Goal: Transaction & Acquisition: Purchase product/service

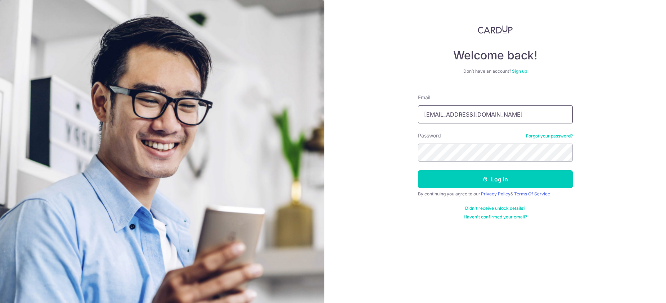
click at [466, 108] on input "finance@dinosourceglobal.com" at bounding box center [495, 114] width 155 height 18
type input "claudiawoonhui@gmail.com"
click at [493, 186] on button "Log in" at bounding box center [495, 179] width 155 height 18
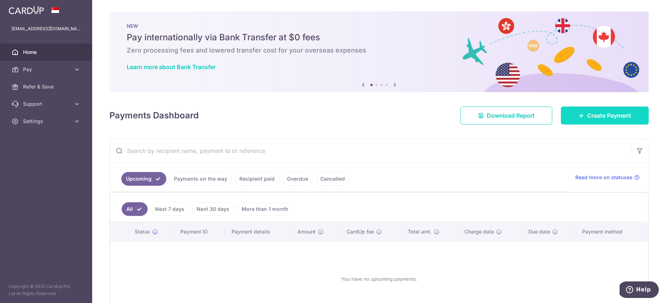
click at [584, 114] on link "Create Payment" at bounding box center [605, 116] width 88 height 18
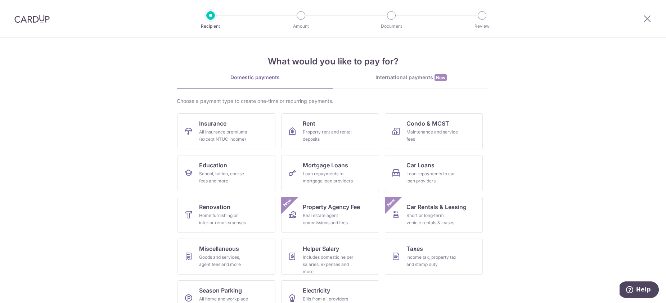
click at [385, 80] on div "International payments New" at bounding box center [411, 78] width 156 height 8
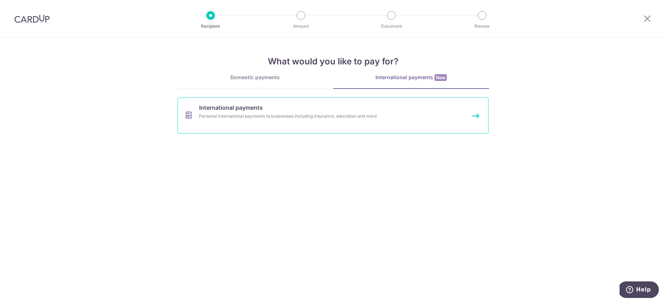
click at [329, 120] on link "International payments Personal international payments to businesses including …" at bounding box center [332, 116] width 311 height 36
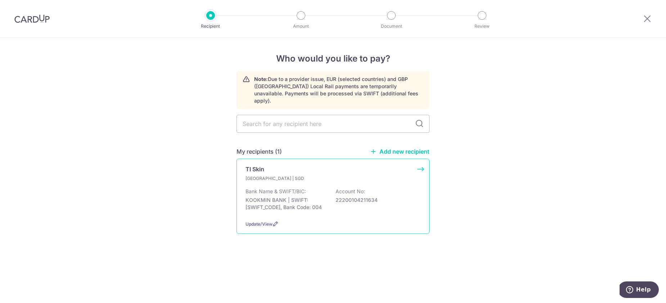
click at [306, 165] on div "TI Skin" at bounding box center [328, 169] width 166 height 9
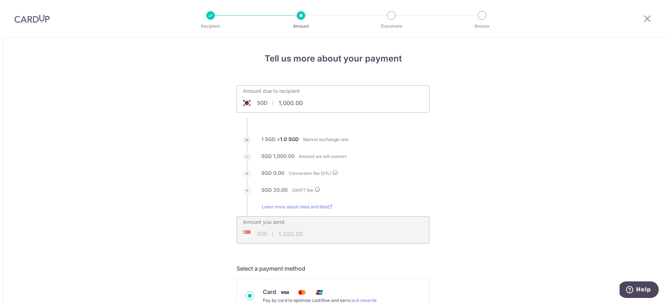
click at [307, 98] on input "1,000.00" at bounding box center [292, 103] width 111 height 17
type input "11,000.00"
type input "11,020.00"
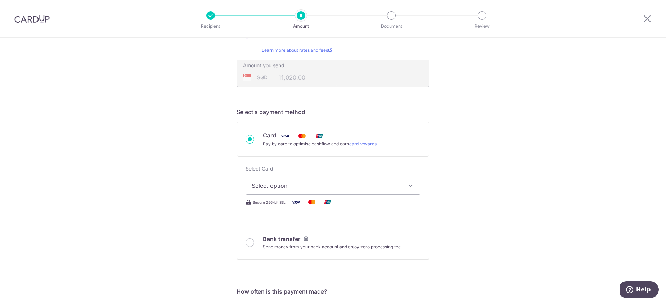
click at [342, 188] on span "Select option" at bounding box center [327, 185] width 150 height 9
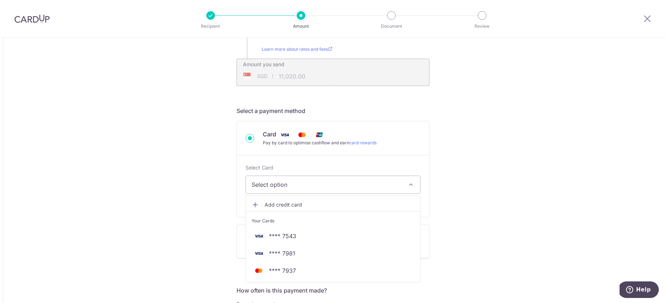
scroll to position [158, 0]
click at [337, 250] on span "**** 7981" at bounding box center [333, 253] width 163 height 9
type input "11,000.00"
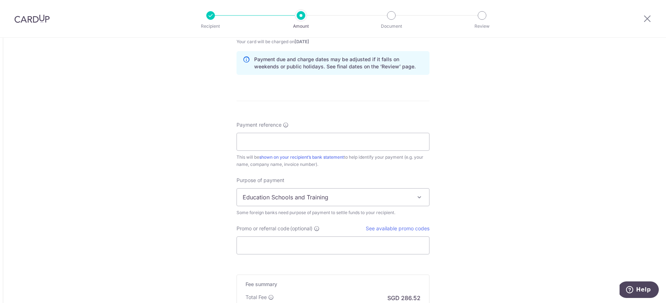
scroll to position [504, 0]
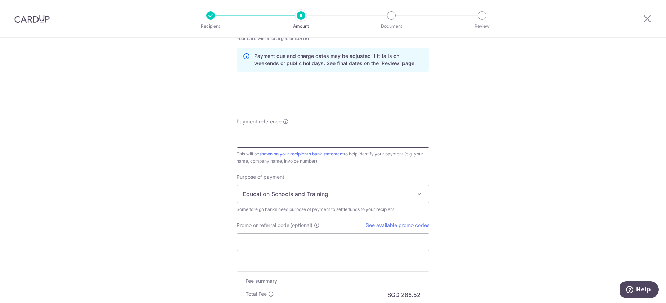
click at [340, 141] on input "Payment reference" at bounding box center [332, 139] width 193 height 18
paste input "250930-1"
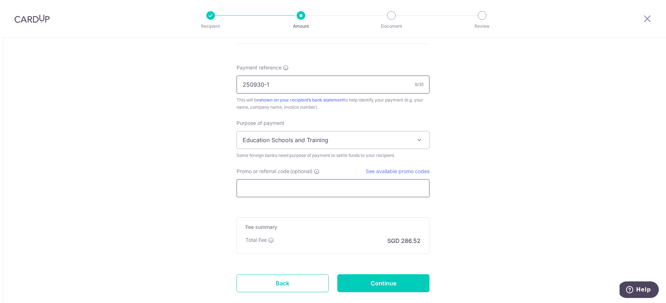
type input "250930-1"
click at [296, 180] on input "Promo or referral code (optional)" at bounding box center [332, 188] width 193 height 18
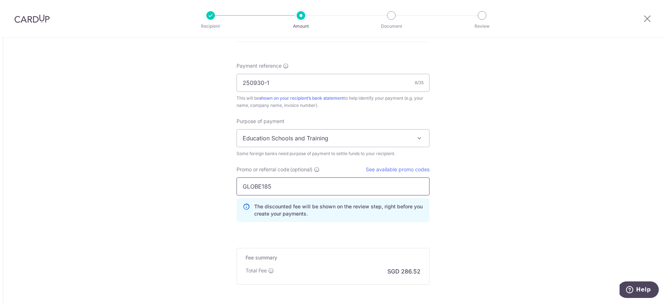
type input "GLOBE185"
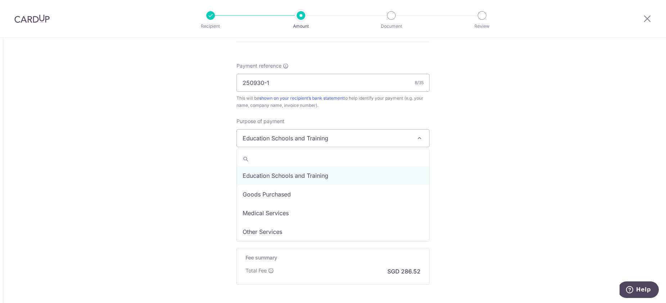
click at [410, 135] on span "Education Schools and Training" at bounding box center [333, 138] width 192 height 17
select select "Goods Purchased"
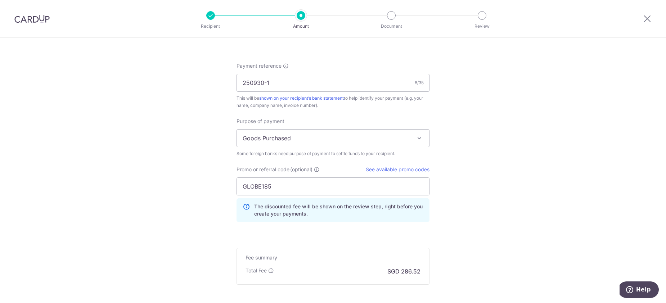
scroll to position [607, 0]
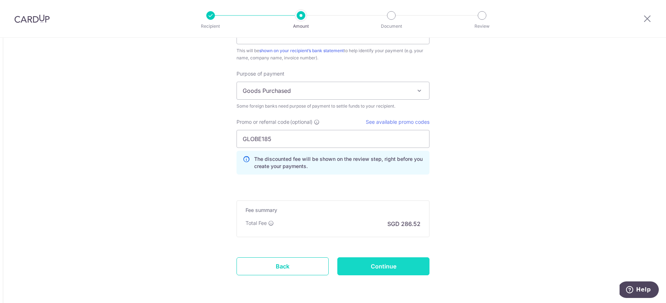
click at [401, 261] on input "Continue" at bounding box center [383, 266] width 92 height 18
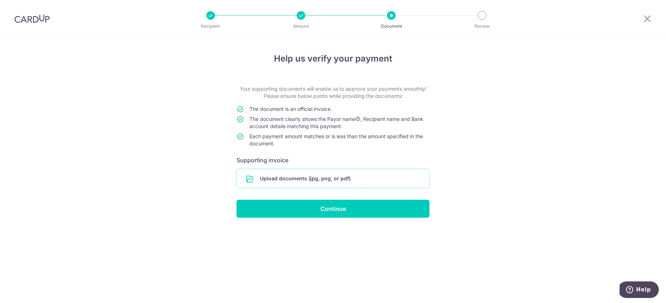
click at [324, 184] on input "file" at bounding box center [333, 178] width 192 height 19
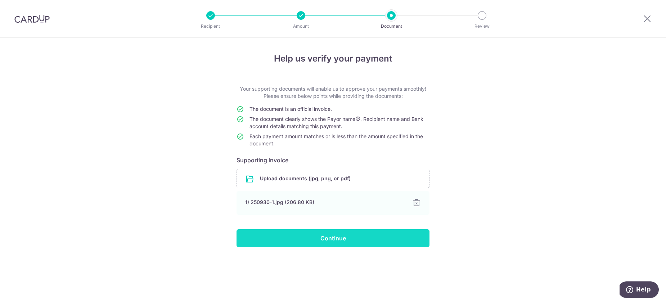
click at [372, 232] on input "Continue" at bounding box center [332, 238] width 193 height 18
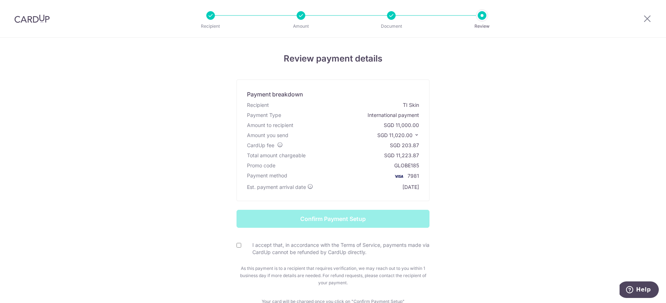
click at [242, 247] on div "I accept that, in accordance with the Terms of Service, payments made via CardU…" at bounding box center [332, 249] width 193 height 15
click at [238, 244] on input "I accept that, in accordance with the Terms of Service, payments made via CardU…" at bounding box center [238, 245] width 5 height 5
checkbox input "true"
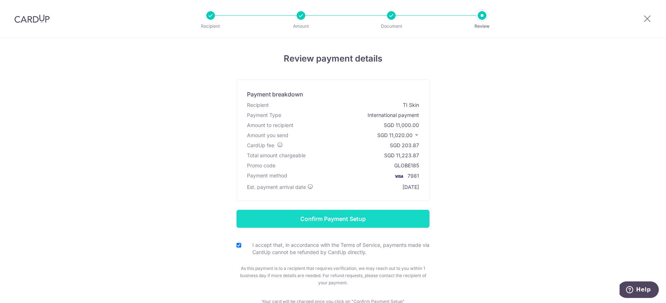
click at [393, 221] on input "Confirm Payment Setup" at bounding box center [332, 219] width 193 height 18
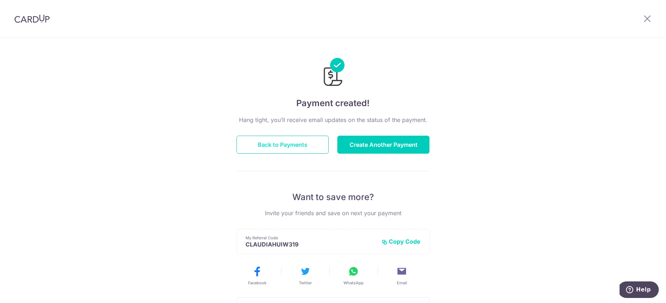
click at [267, 151] on button "Back to Payments" at bounding box center [282, 145] width 92 height 18
